Goal: Find specific page/section: Find specific page/section

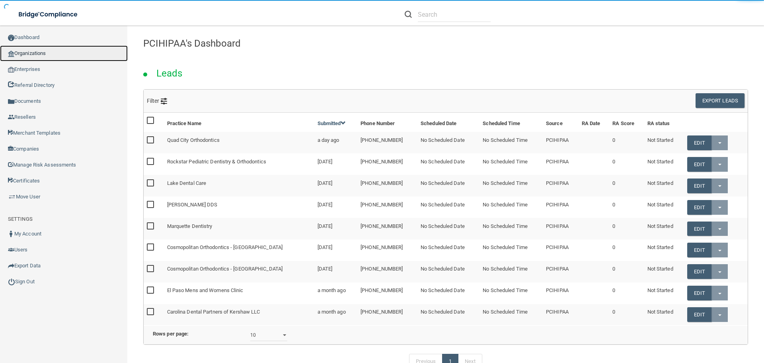
click at [54, 52] on link "Organizations" at bounding box center [64, 53] width 128 height 16
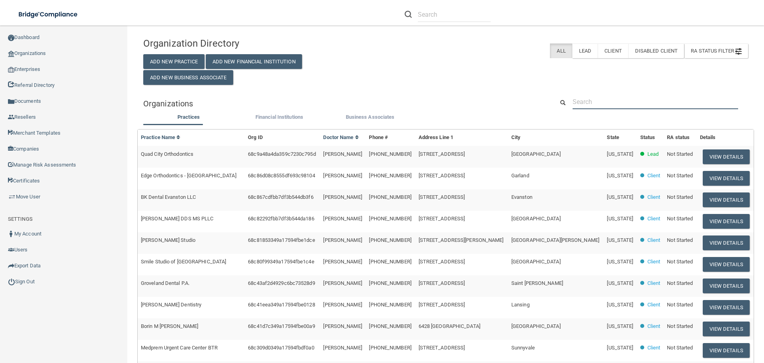
click at [601, 101] on input "text" at bounding box center [656, 101] width 166 height 15
paste input "[PERSON_NAME] Ranch Dental"
type input "[PERSON_NAME] Ranch Dental"
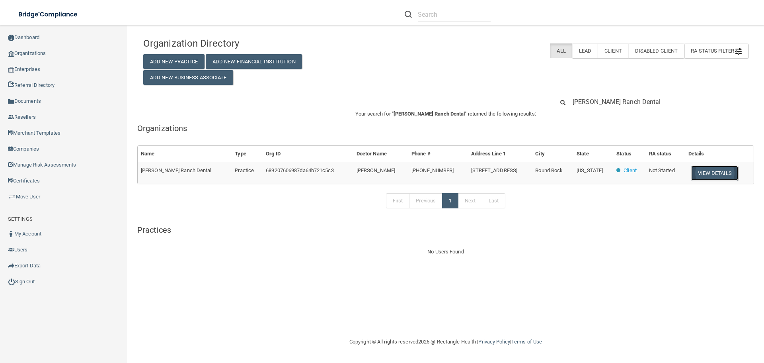
click at [712, 174] on button "View Details" at bounding box center [714, 173] width 47 height 15
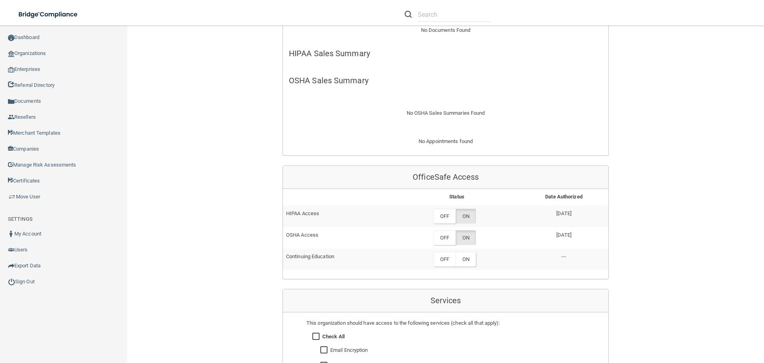
scroll to position [318, 0]
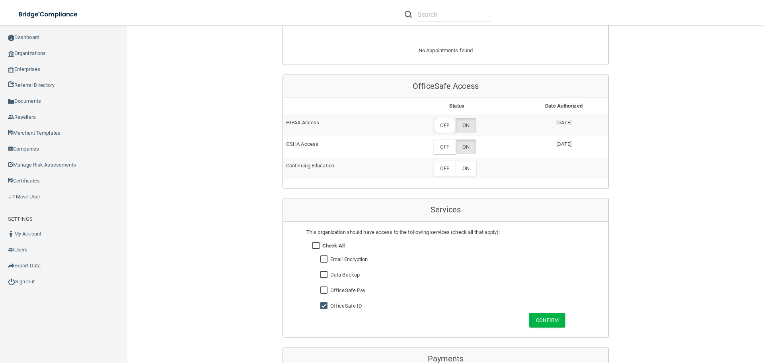
click at [449, 121] on label "OFF" at bounding box center [445, 125] width 22 height 15
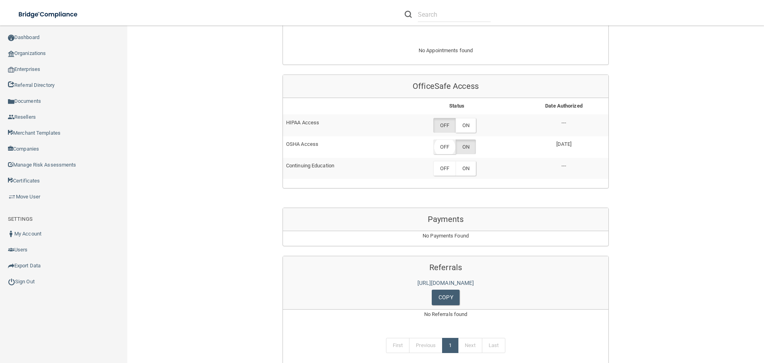
click at [447, 150] on label "OFF" at bounding box center [445, 146] width 22 height 15
